Goal: Transaction & Acquisition: Purchase product/service

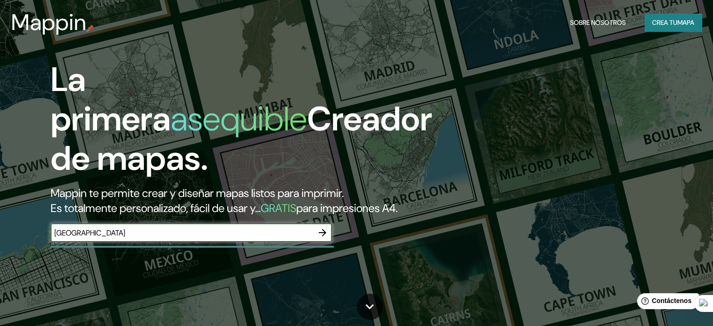
type input "[GEOGRAPHIC_DATA]"
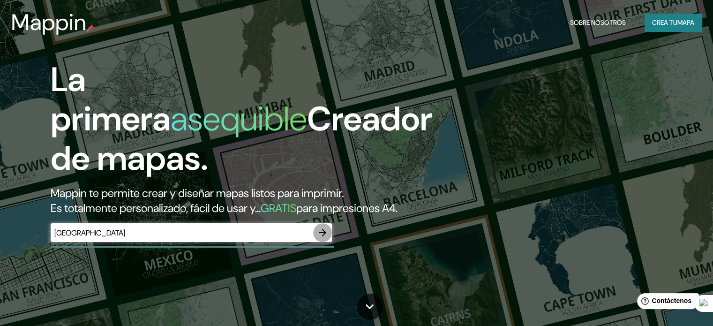
click at [319, 238] on icon "button" at bounding box center [322, 232] width 11 height 11
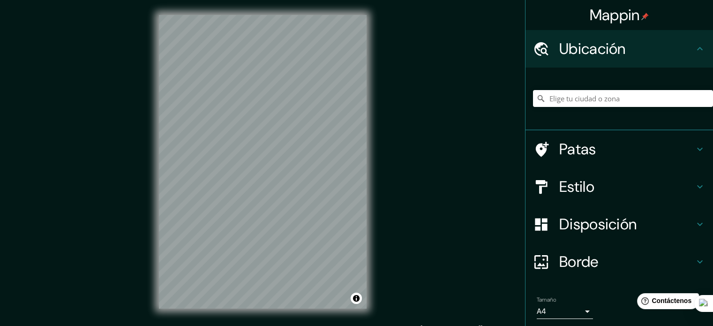
click at [577, 190] on font "Estilo" at bounding box center [577, 187] width 35 height 20
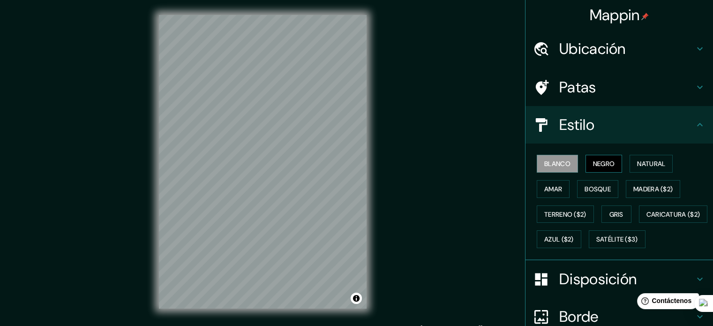
click at [603, 163] on font "Negro" at bounding box center [604, 163] width 22 height 8
click at [560, 79] on font "Patas" at bounding box center [578, 87] width 37 height 20
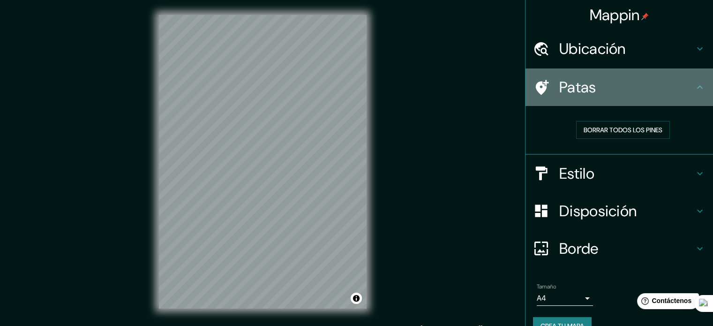
click at [651, 89] on h4 "Patas" at bounding box center [627, 87] width 135 height 19
click at [537, 83] on icon at bounding box center [541, 87] width 16 height 16
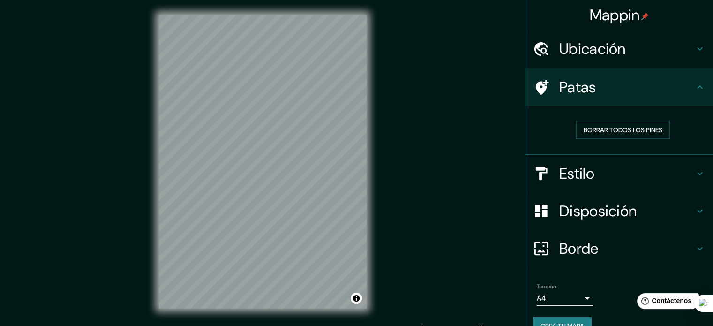
click at [580, 213] on font "Disposición" at bounding box center [598, 211] width 77 height 20
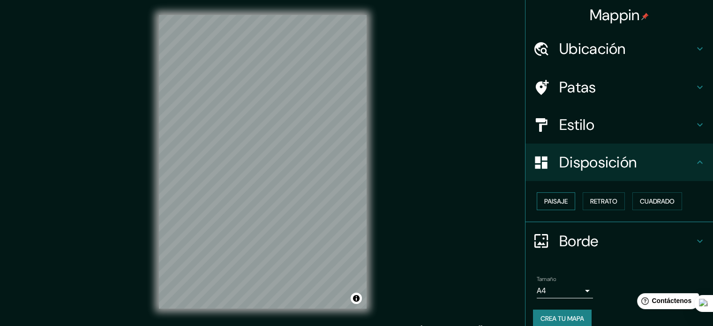
click at [546, 205] on font "Paisaje" at bounding box center [556, 201] width 23 height 12
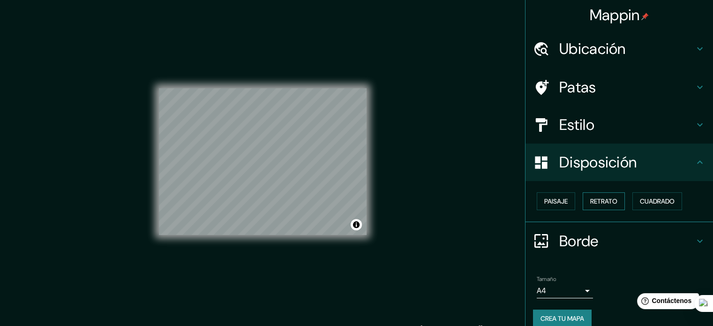
click at [606, 197] on font "Retrato" at bounding box center [604, 201] width 27 height 8
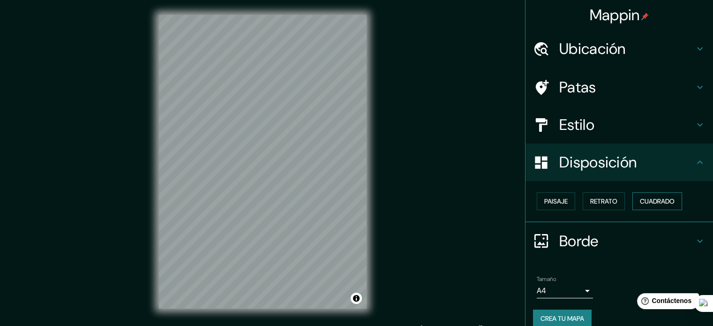
click at [641, 197] on font "Cuadrado" at bounding box center [657, 201] width 35 height 8
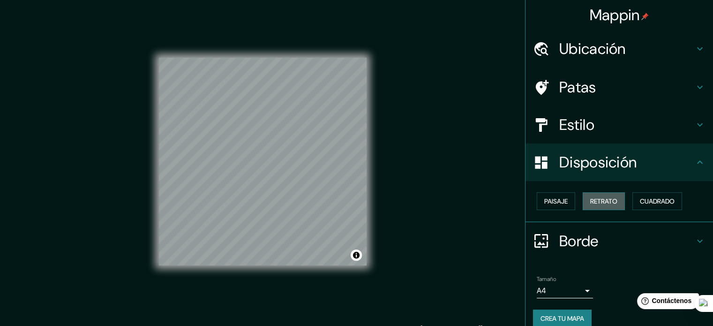
click at [606, 204] on font "Retrato" at bounding box center [604, 201] width 27 height 8
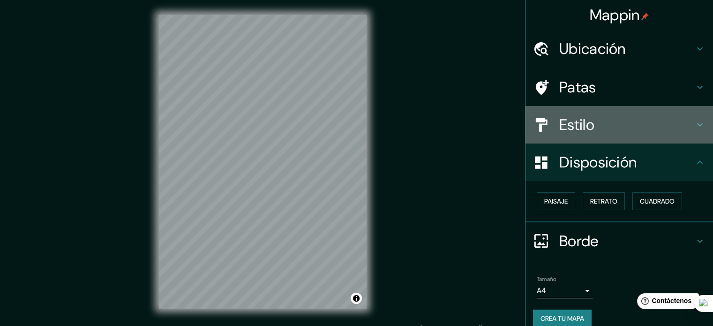
click at [586, 122] on font "Estilo" at bounding box center [577, 125] width 35 height 20
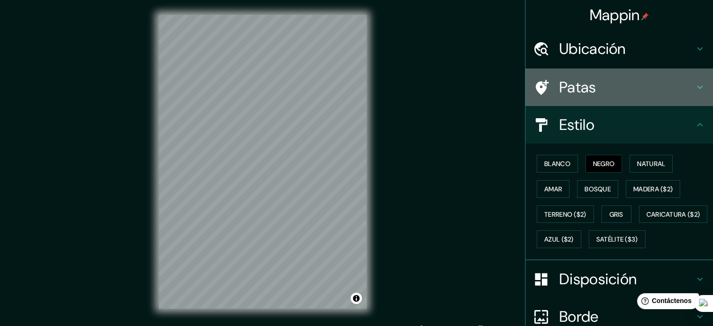
click at [585, 97] on font "Patas" at bounding box center [578, 87] width 37 height 20
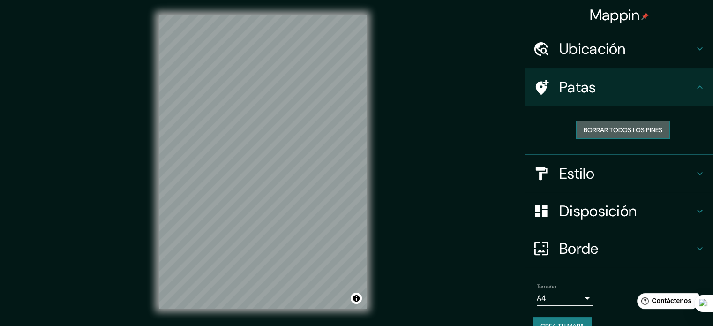
click at [602, 126] on font "Borrar todos los pines" at bounding box center [623, 130] width 79 height 8
click at [602, 48] on font "Ubicación" at bounding box center [593, 49] width 67 height 20
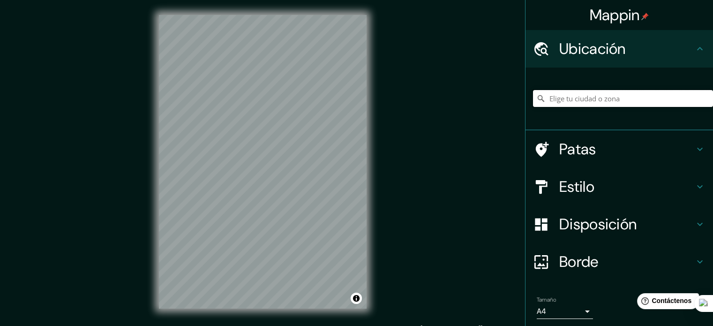
click at [577, 98] on input "Elige tu ciudad o zona" at bounding box center [623, 98] width 180 height 17
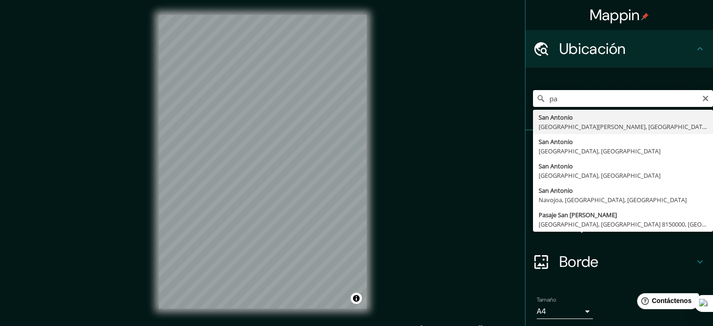
type input "p"
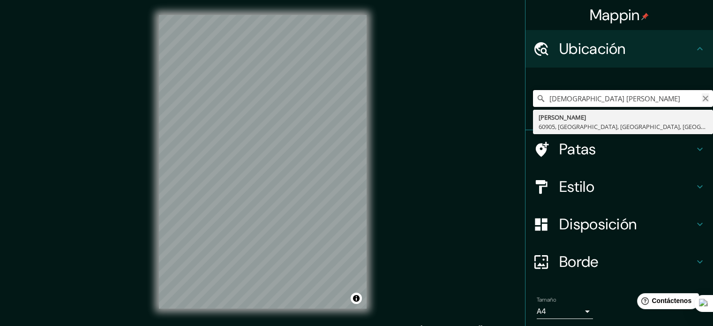
type input "[DEMOGRAPHIC_DATA] [PERSON_NAME]"
click at [702, 96] on icon "Claro" at bounding box center [706, 99] width 8 height 8
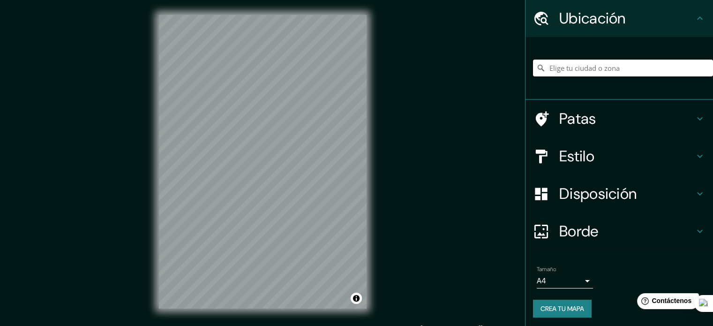
scroll to position [32, 0]
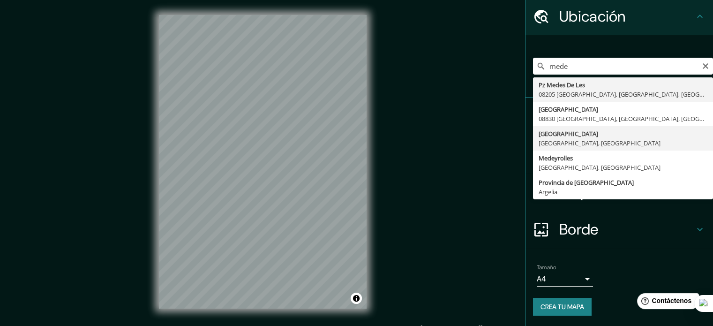
type input "[GEOGRAPHIC_DATA], [GEOGRAPHIC_DATA], [GEOGRAPHIC_DATA]"
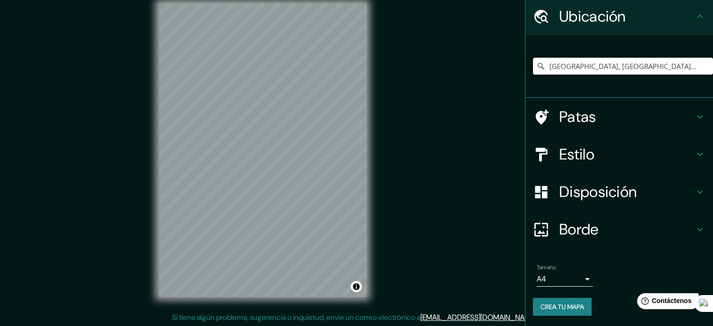
scroll to position [12, 0]
click at [550, 307] on font "Crea tu mapa" at bounding box center [563, 307] width 44 height 8
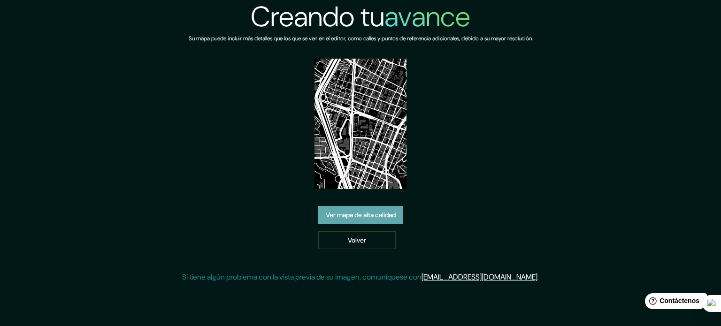
click at [338, 209] on font "Ver mapa de alta calidad" at bounding box center [361, 215] width 70 height 12
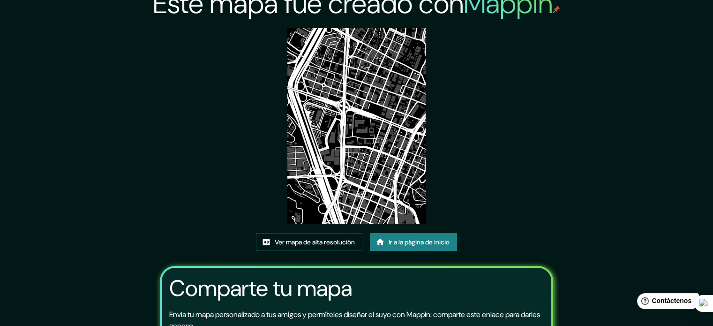
scroll to position [11, 0]
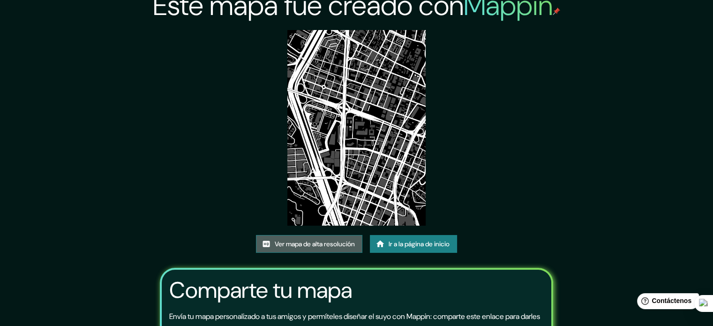
click at [306, 243] on font "Ver mapa de alta resolución" at bounding box center [315, 244] width 80 height 8
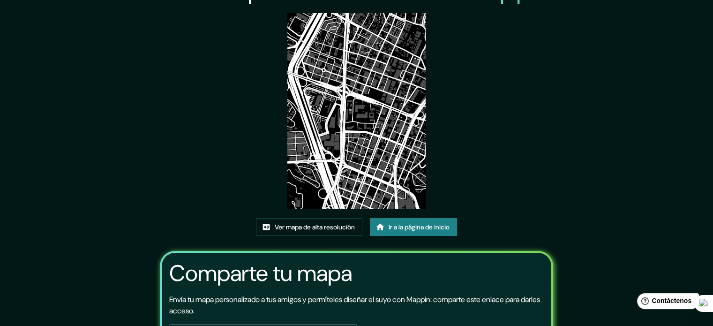
scroll to position [0, 0]
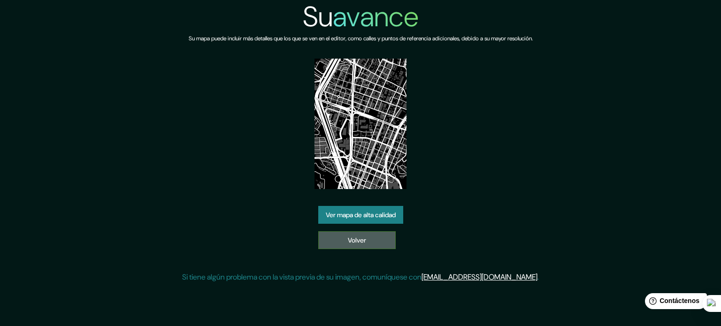
click at [373, 242] on link "Volver" at bounding box center [356, 240] width 77 height 18
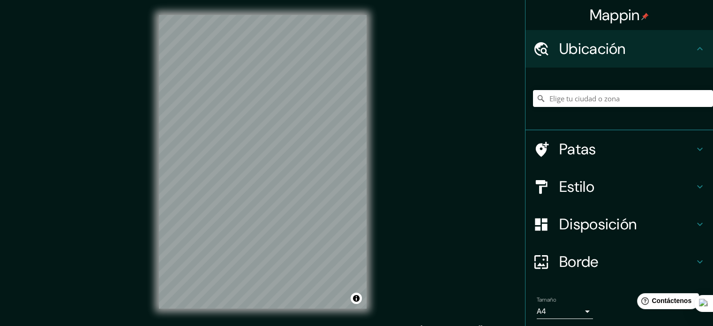
click at [608, 228] on font "Disposición" at bounding box center [598, 224] width 77 height 20
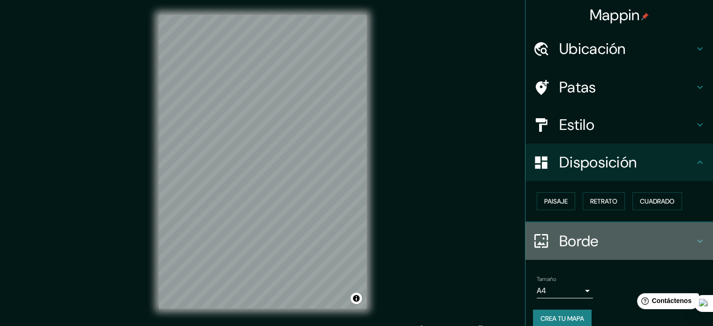
click at [582, 241] on font "Borde" at bounding box center [579, 241] width 39 height 20
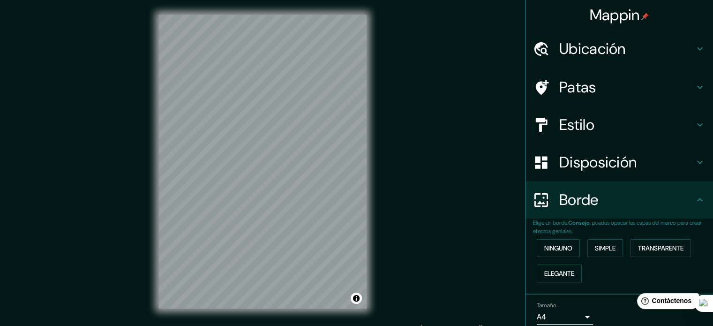
click at [607, 125] on h4 "Estilo" at bounding box center [627, 124] width 135 height 19
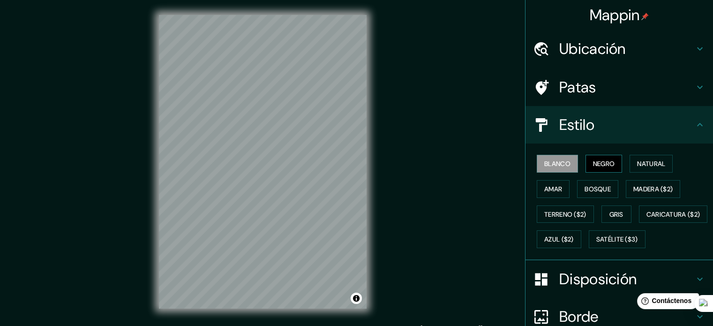
click at [597, 163] on font "Negro" at bounding box center [604, 163] width 22 height 8
click at [634, 50] on h4 "Ubicación" at bounding box center [627, 48] width 135 height 19
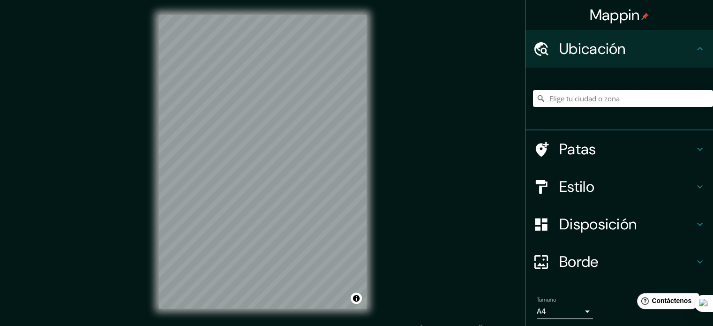
click at [562, 94] on input "Elige tu ciudad o zona" at bounding box center [623, 98] width 180 height 17
click at [660, 96] on input "[GEOGRAPHIC_DATA], [GEOGRAPHIC_DATA], [GEOGRAPHIC_DATA]" at bounding box center [623, 98] width 180 height 17
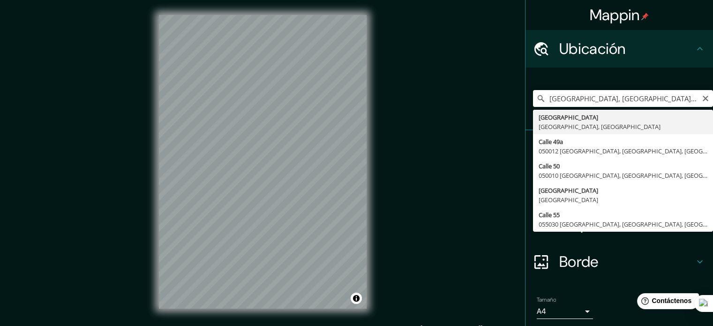
type input "[GEOGRAPHIC_DATA], [GEOGRAPHIC_DATA], [GEOGRAPHIC_DATA]"
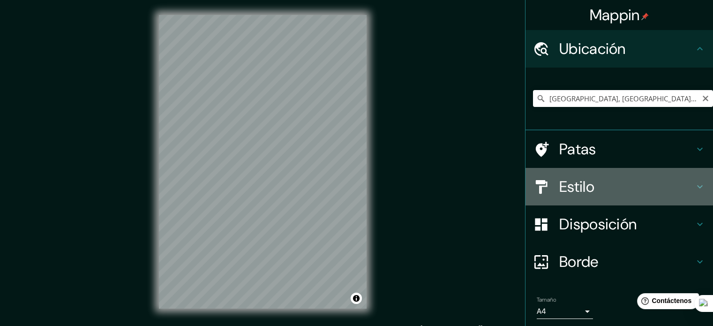
click at [583, 181] on font "Estilo" at bounding box center [577, 187] width 35 height 20
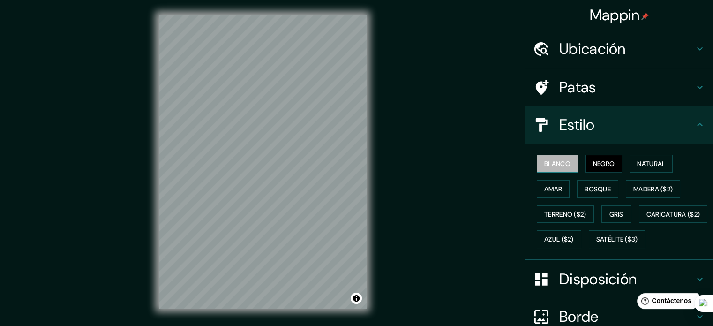
click at [537, 167] on button "Blanco" at bounding box center [557, 164] width 41 height 18
click at [126, 168] on div "Mappin Ubicación Medellín, Antioquia, Colombia Patas Estilo Blanco Negro Natura…" at bounding box center [356, 169] width 713 height 339
click at [124, 159] on div "Mappin Ubicación Medellín, Antioquia, Colombia Patas Estilo Blanco Negro Natura…" at bounding box center [356, 169] width 713 height 339
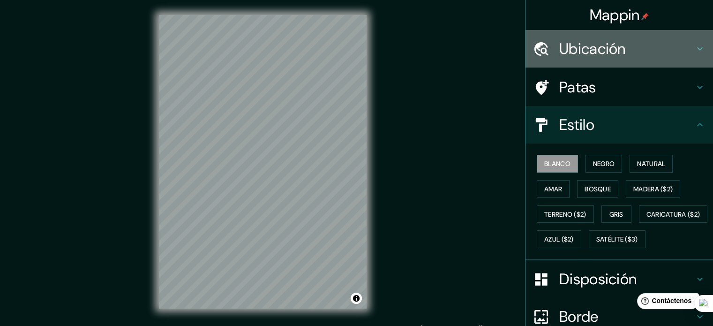
click at [618, 42] on font "Ubicación" at bounding box center [593, 49] width 67 height 20
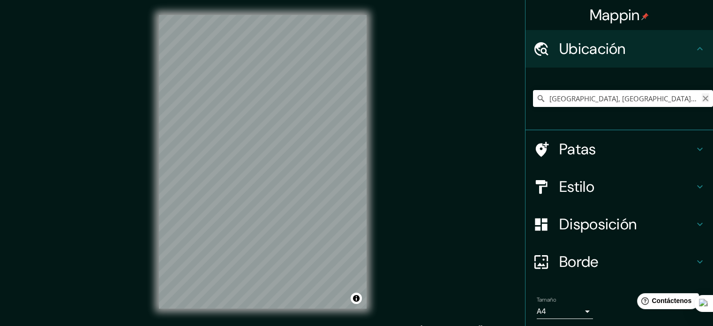
click at [703, 97] on icon "Claro" at bounding box center [706, 99] width 6 height 6
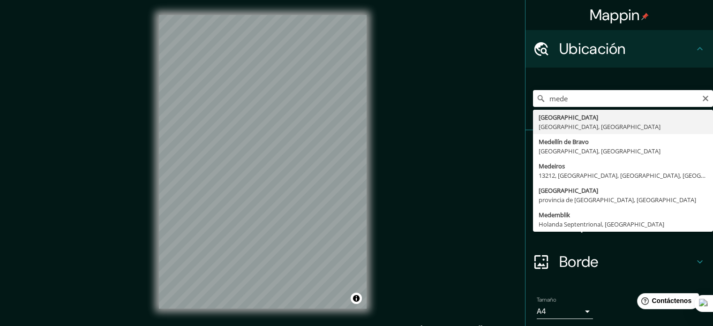
type input "[GEOGRAPHIC_DATA], [GEOGRAPHIC_DATA], [GEOGRAPHIC_DATA]"
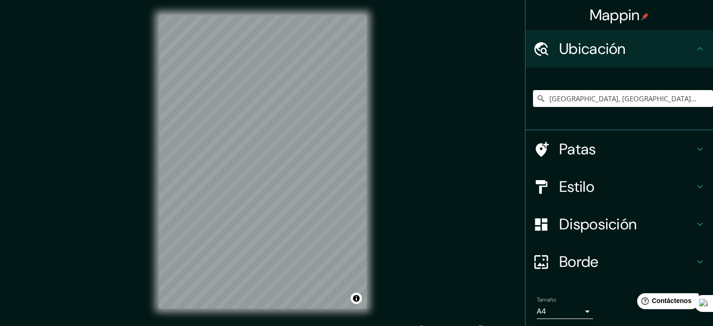
click at [636, 182] on h4 "Estilo" at bounding box center [627, 186] width 135 height 19
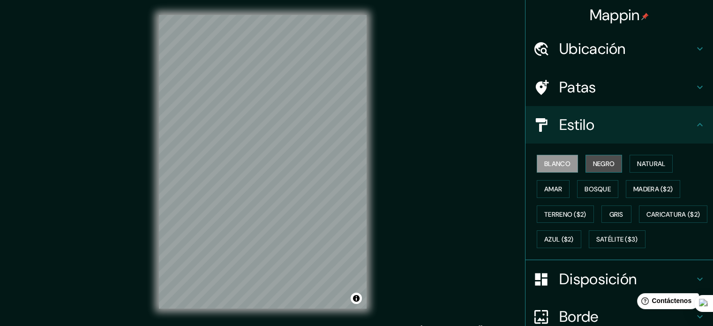
click at [603, 163] on font "Negro" at bounding box center [604, 163] width 22 height 8
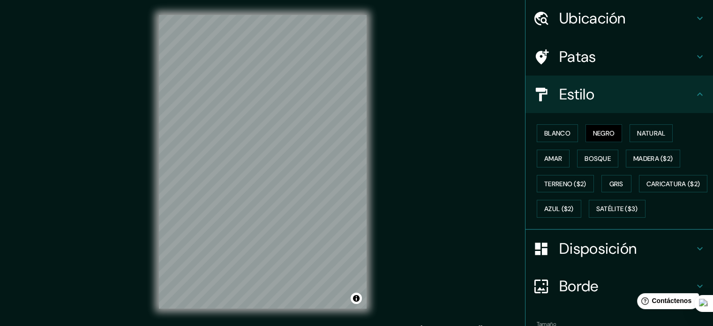
scroll to position [111, 0]
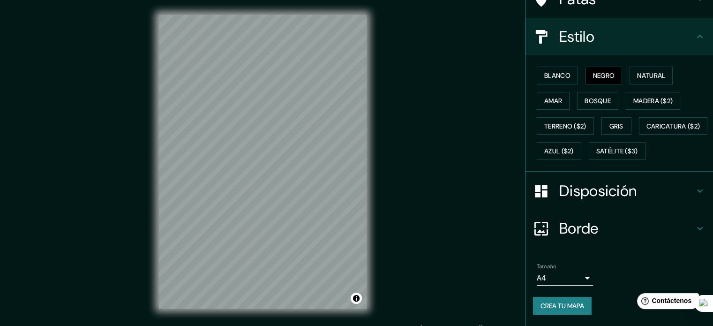
click at [548, 304] on font "Crea tu mapa" at bounding box center [563, 306] width 44 height 8
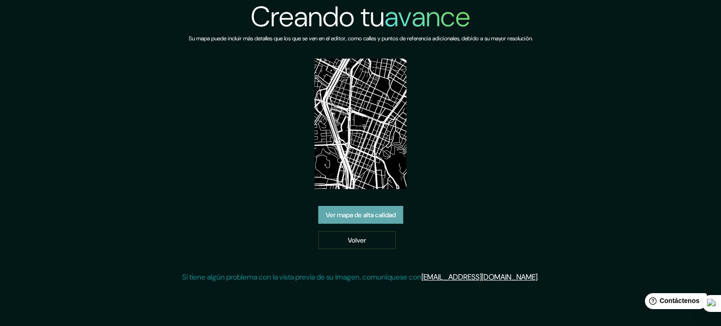
click at [372, 211] on font "Ver mapa de alta calidad" at bounding box center [361, 215] width 70 height 8
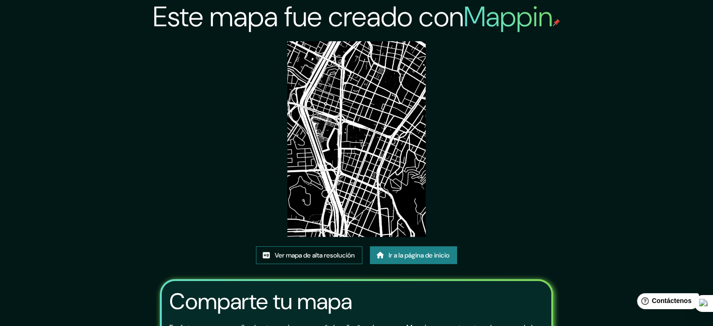
click at [318, 258] on font "Ver mapa de alta resolución" at bounding box center [315, 255] width 80 height 8
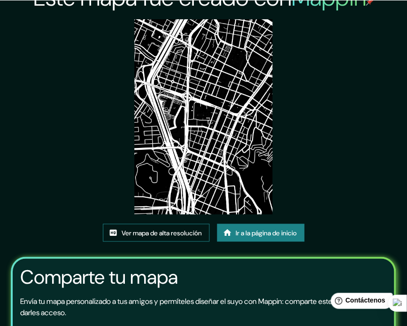
scroll to position [94, 0]
